Goal: Information Seeking & Learning: Check status

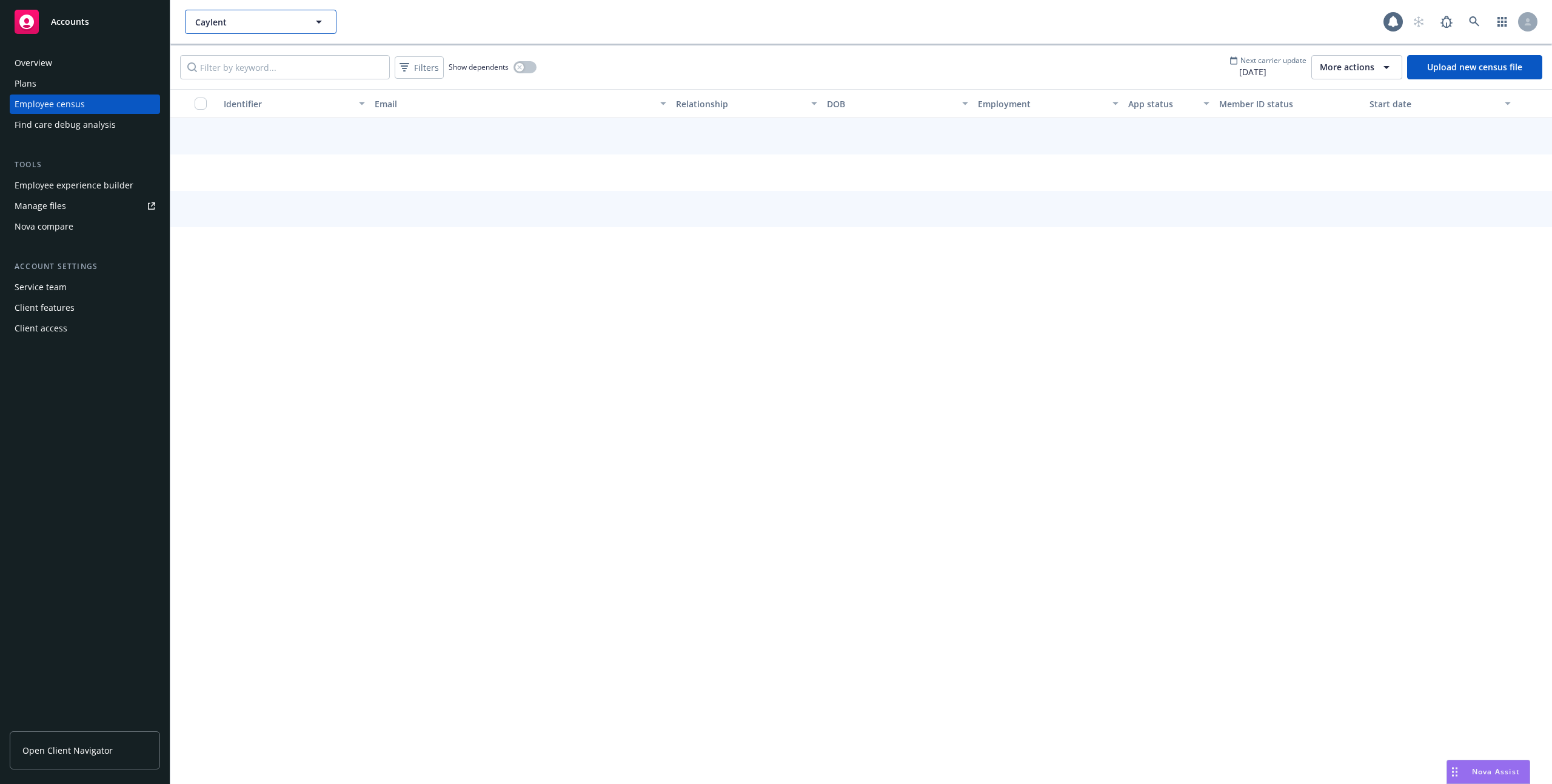
click at [266, 27] on span "Caylent" at bounding box center [248, 22] width 105 height 13
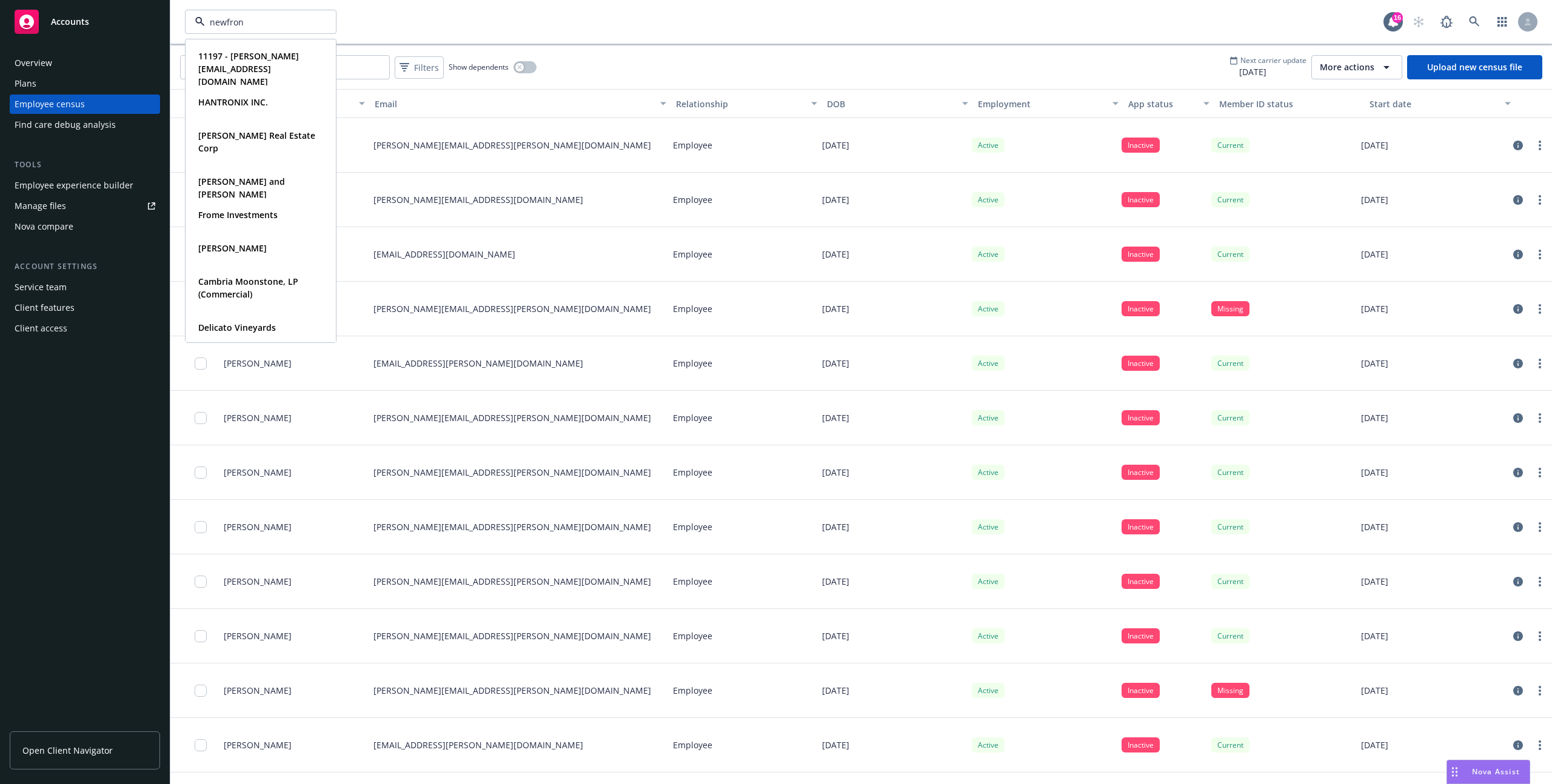
type input "newfront"
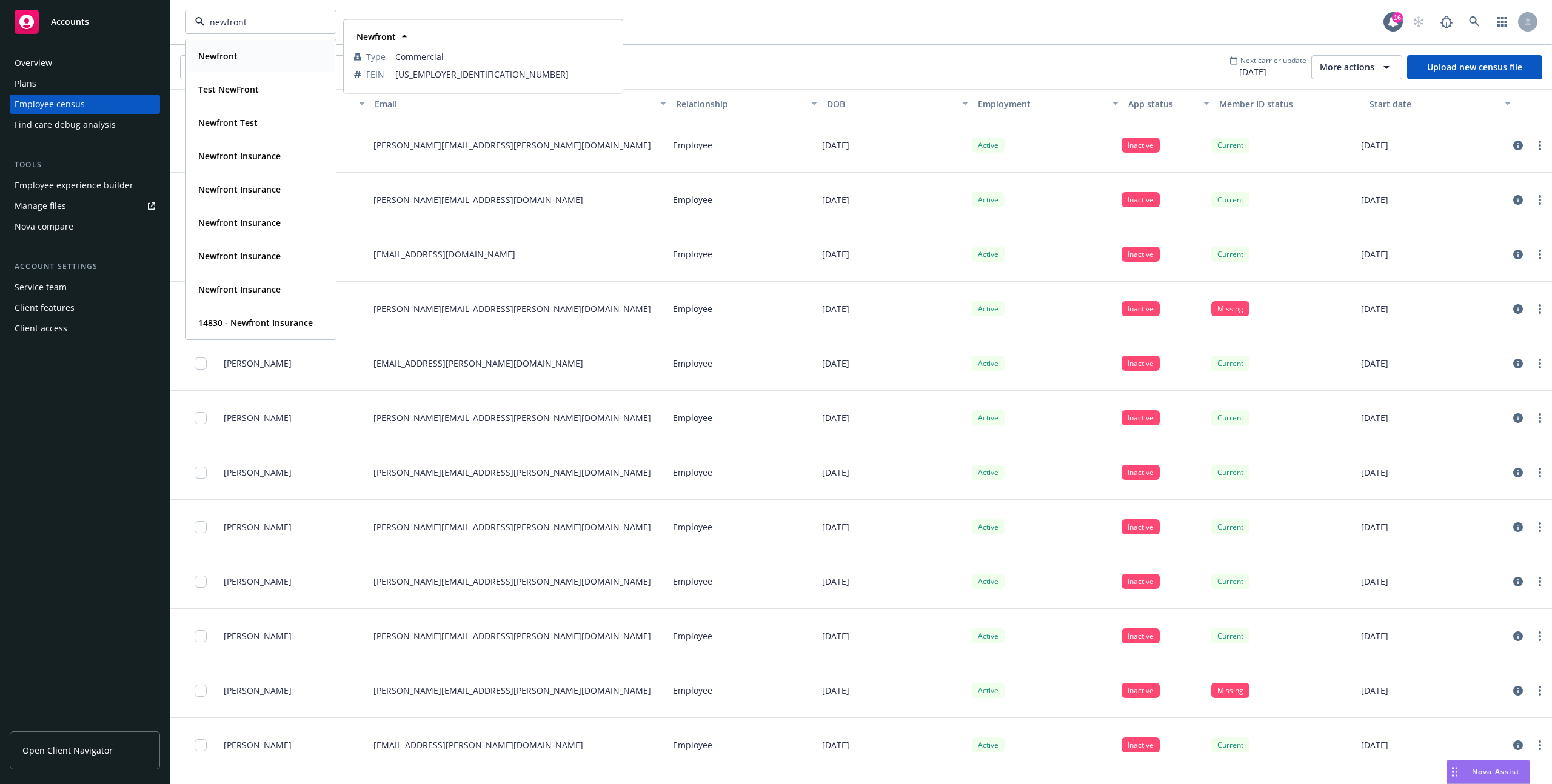
click at [268, 58] on div "Newfront" at bounding box center [261, 56] width 135 height 18
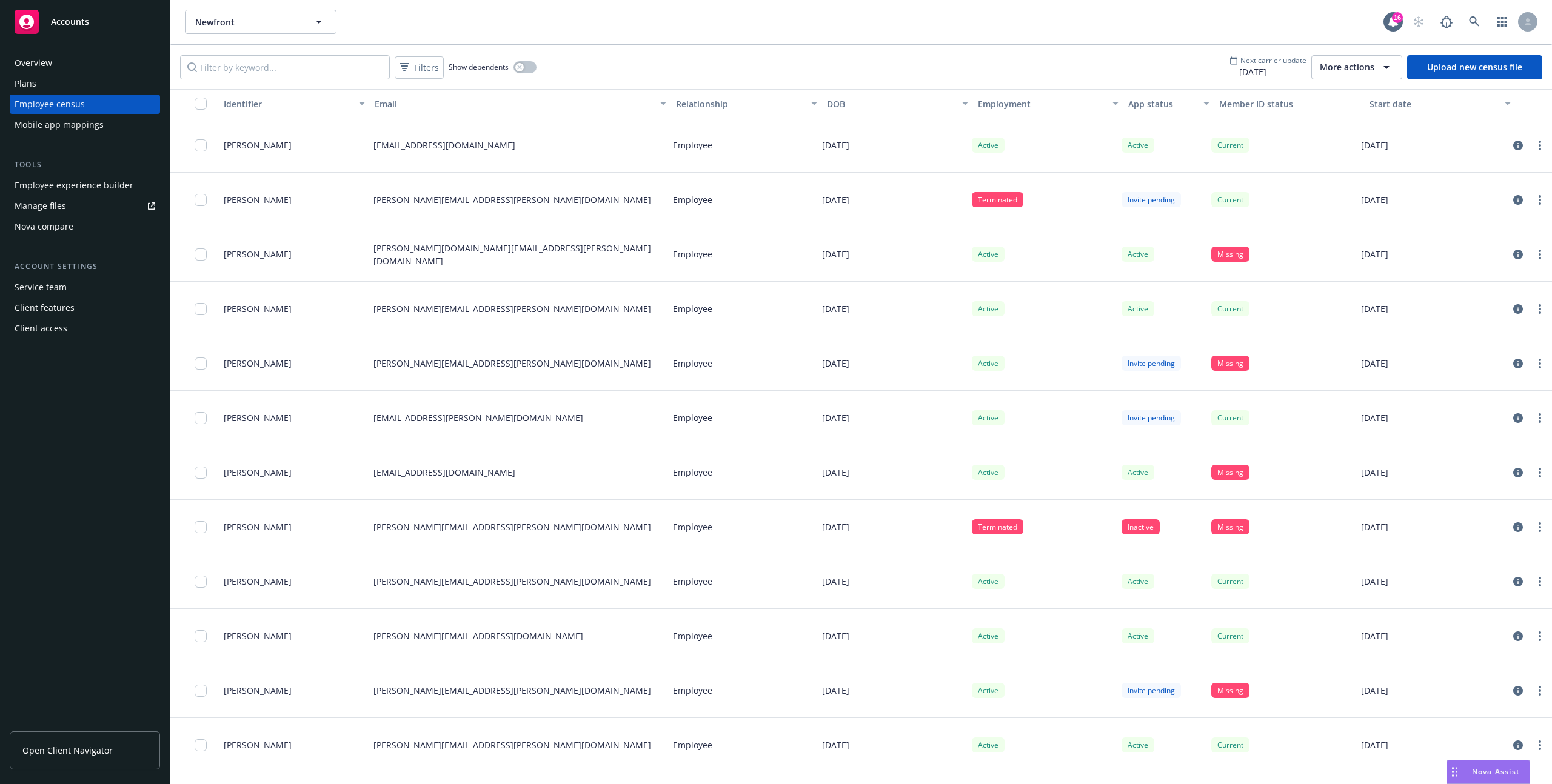
click at [1365, 60] on div "More actions" at bounding box center [1356, 67] width 74 height 14
click at [1364, 98] on span "View update history" at bounding box center [1370, 94] width 81 height 13
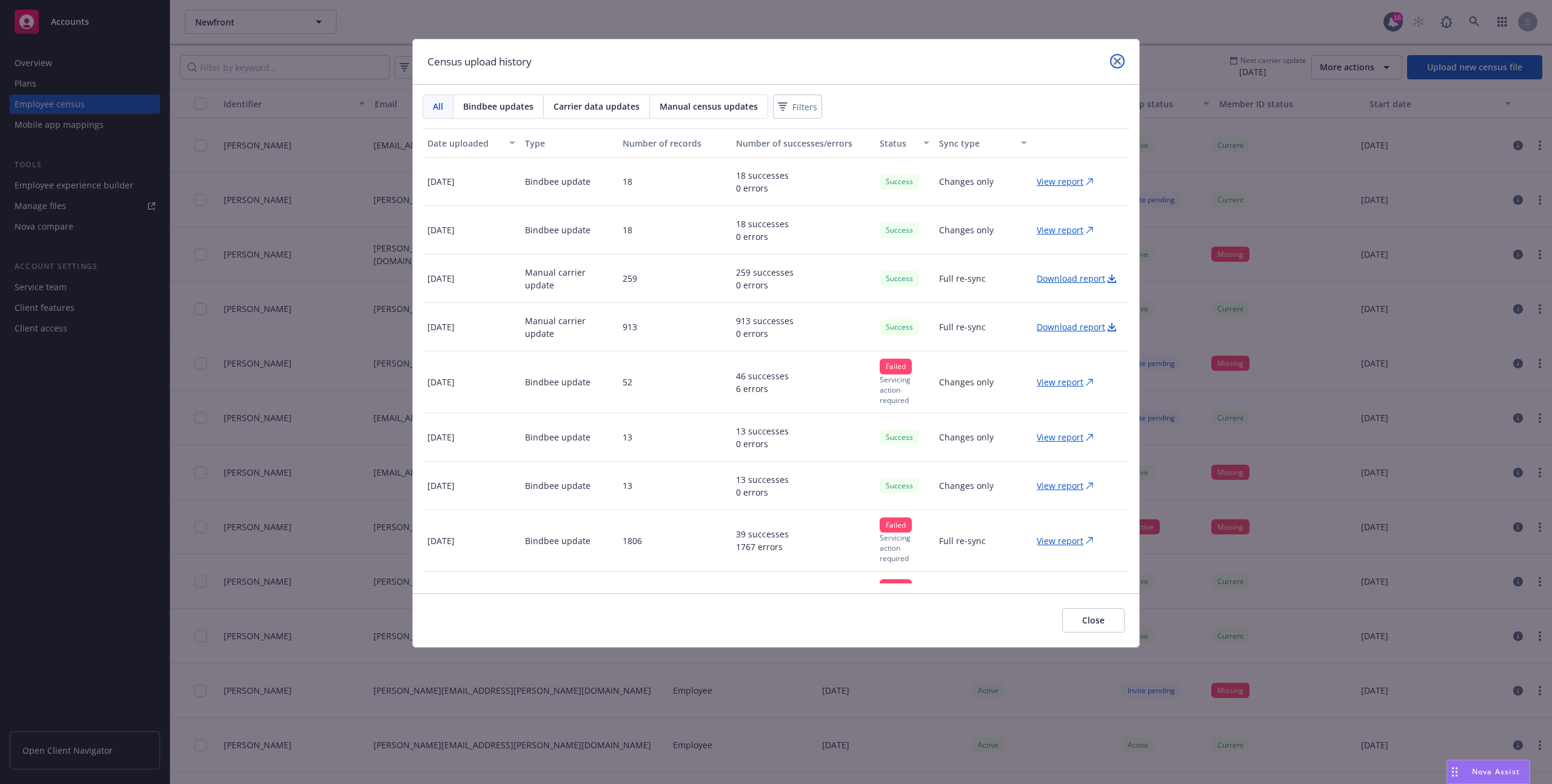
click at [1122, 62] on link "close" at bounding box center [1117, 61] width 14 height 14
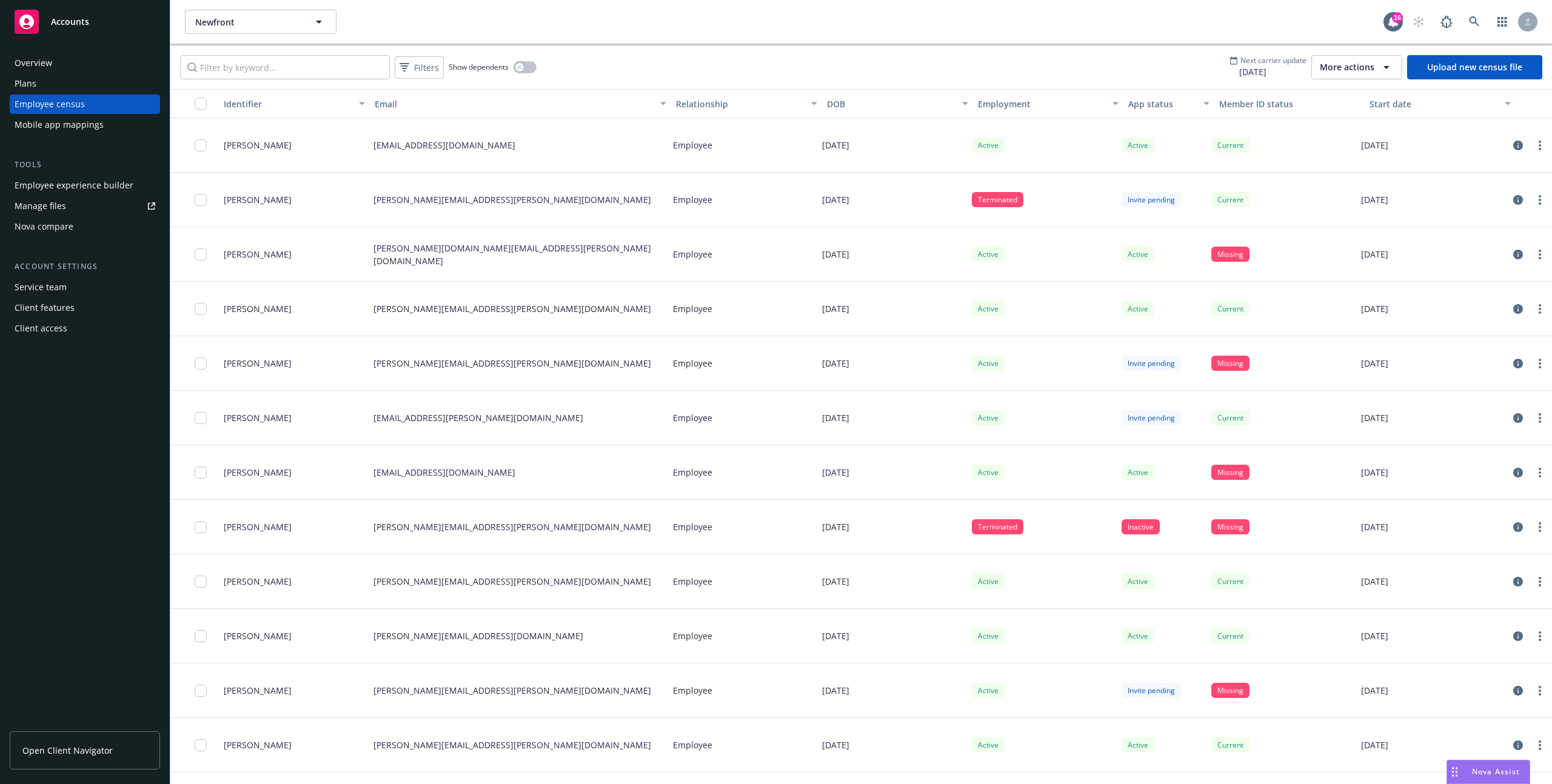
click at [1370, 64] on span "More actions" at bounding box center [1347, 67] width 54 height 12
click at [1359, 92] on span "View update history" at bounding box center [1370, 94] width 81 height 13
